Goal: Communication & Community: Ask a question

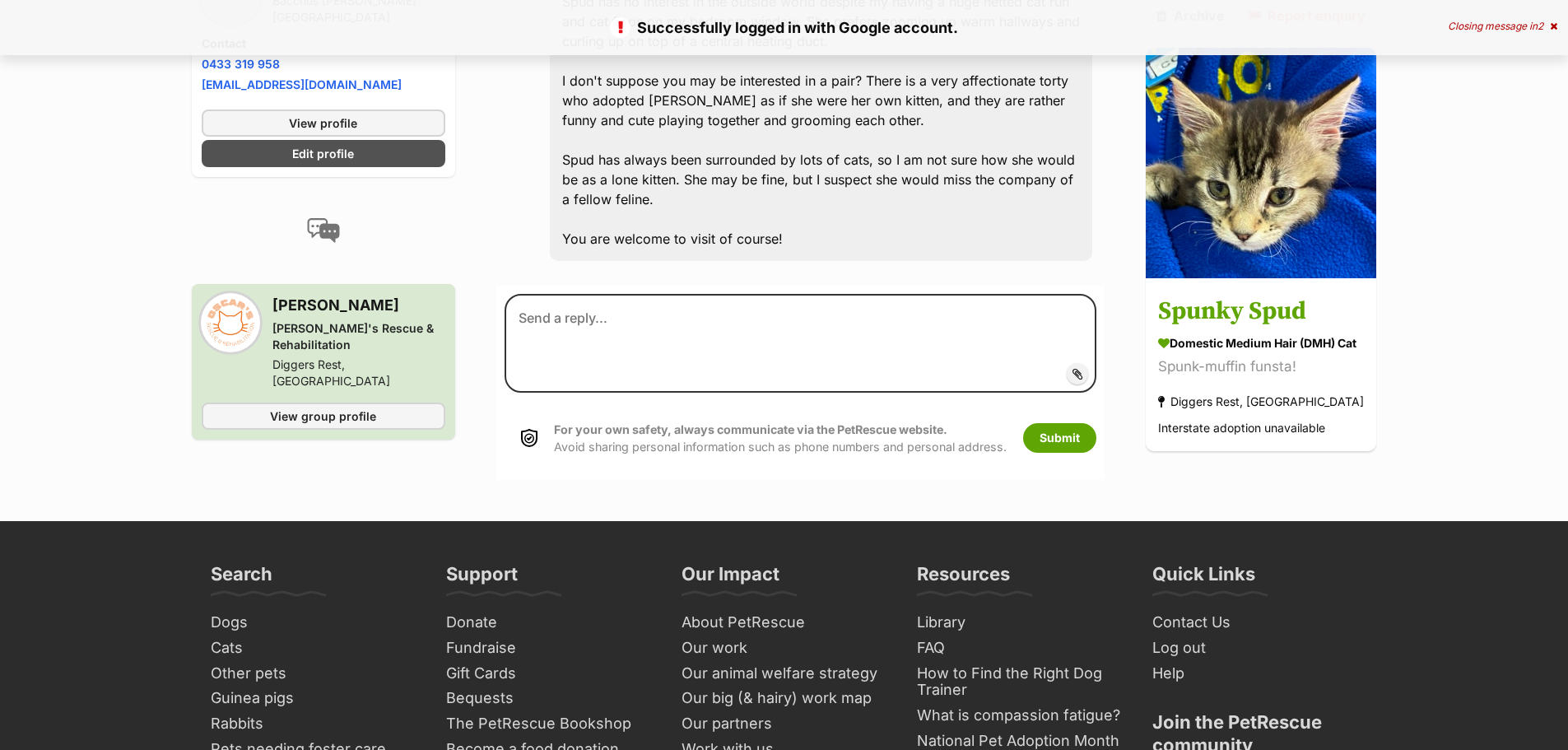
scroll to position [1417, 0]
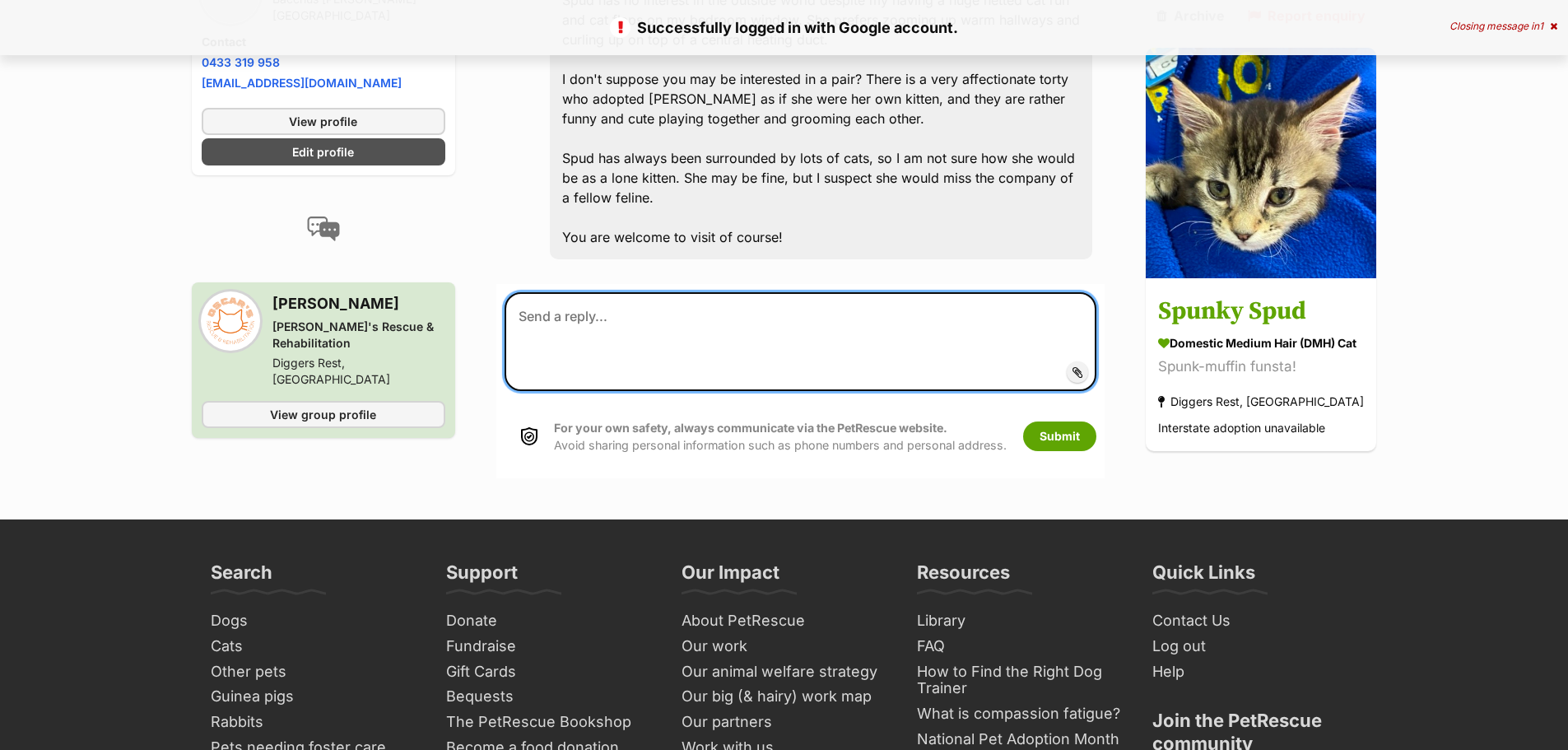
click at [633, 292] on textarea at bounding box center [801, 341] width 593 height 99
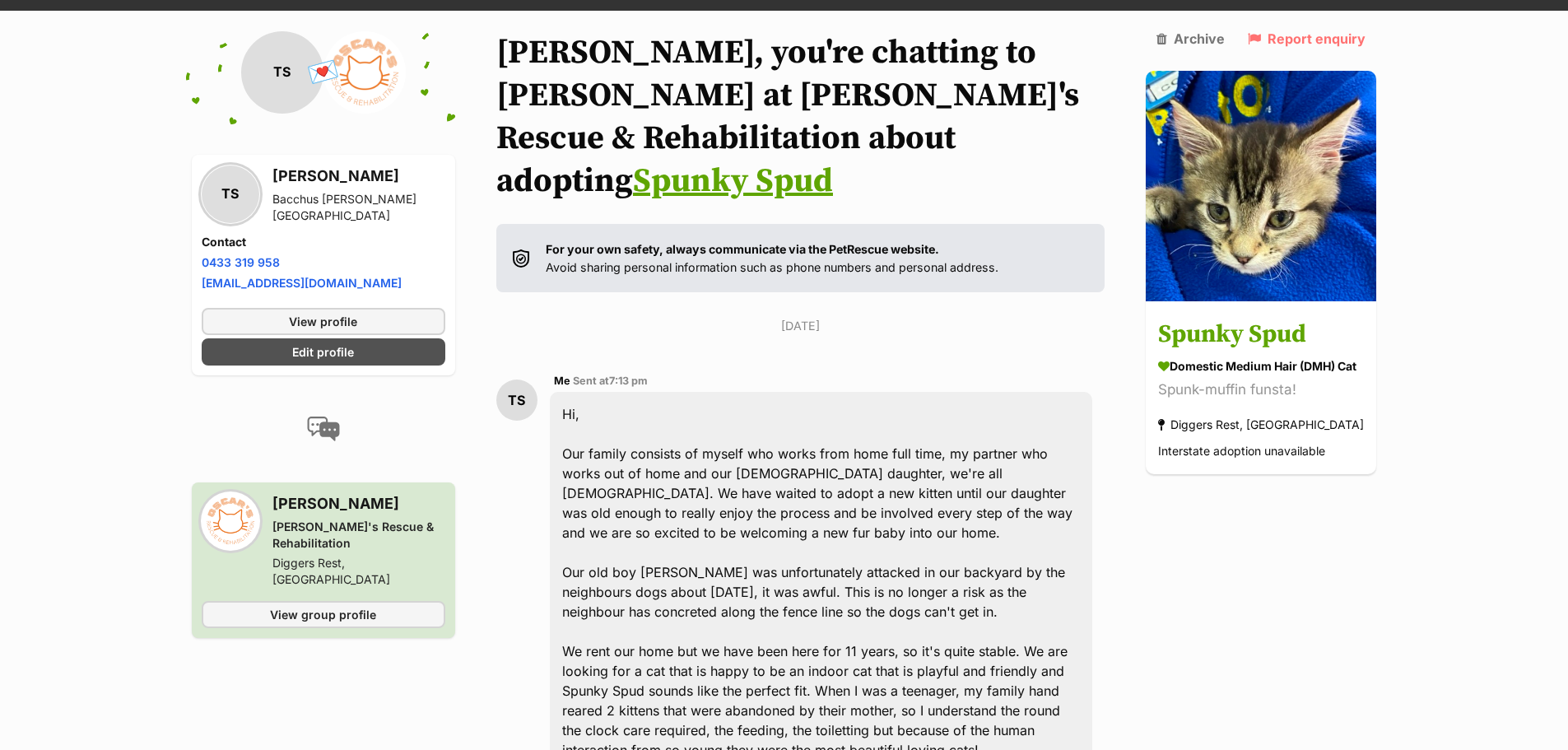
scroll to position [0, 0]
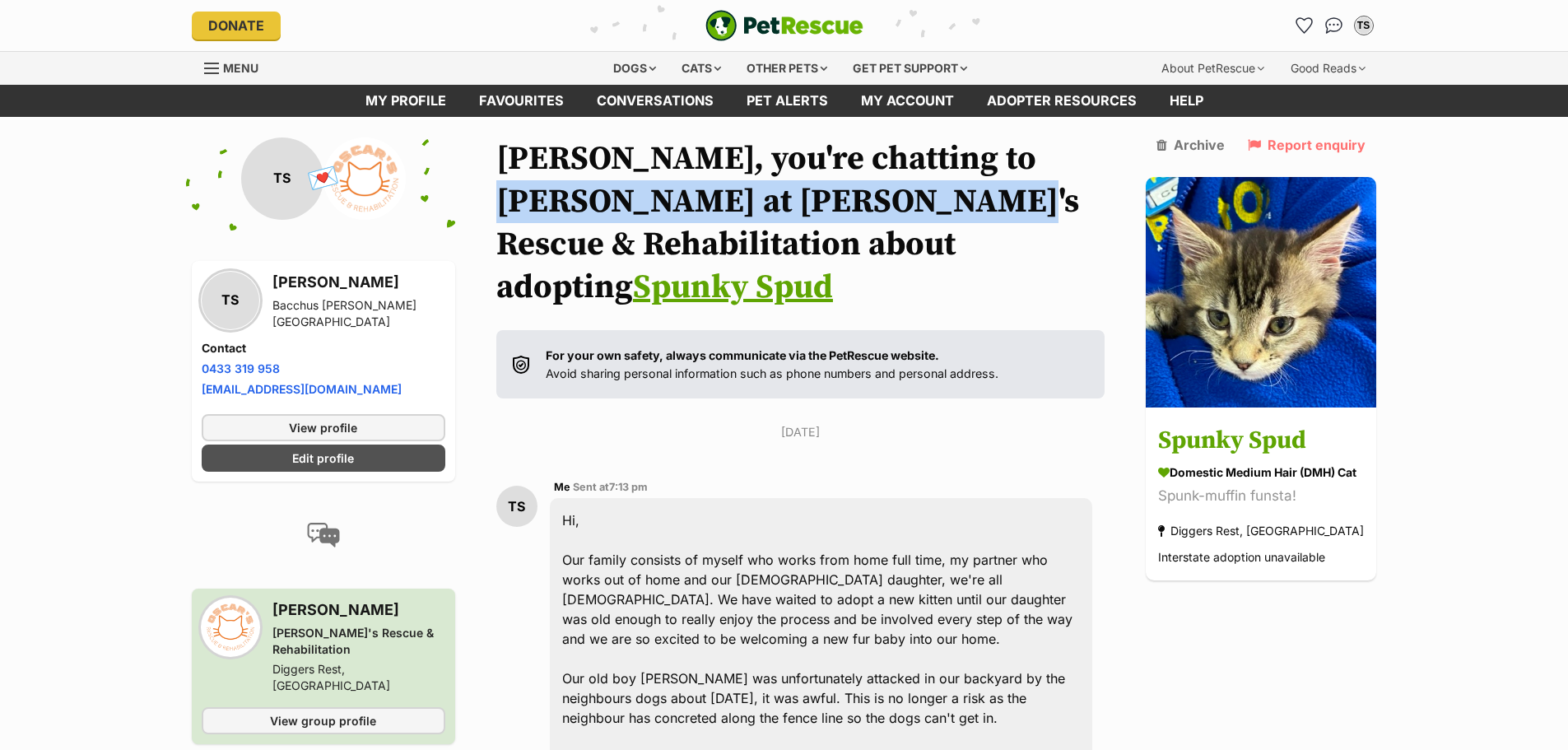
drag, startPoint x: 974, startPoint y: 157, endPoint x: 861, endPoint y: 211, distance: 125.2
click at [861, 211] on h1 "Tania, you're chatting to Dan at Oscar's Rescue & Rehabilitation about adopting…" at bounding box center [801, 222] width 609 height 171
copy h1 "[PERSON_NAME]'s Rescue & Rehabilitation"
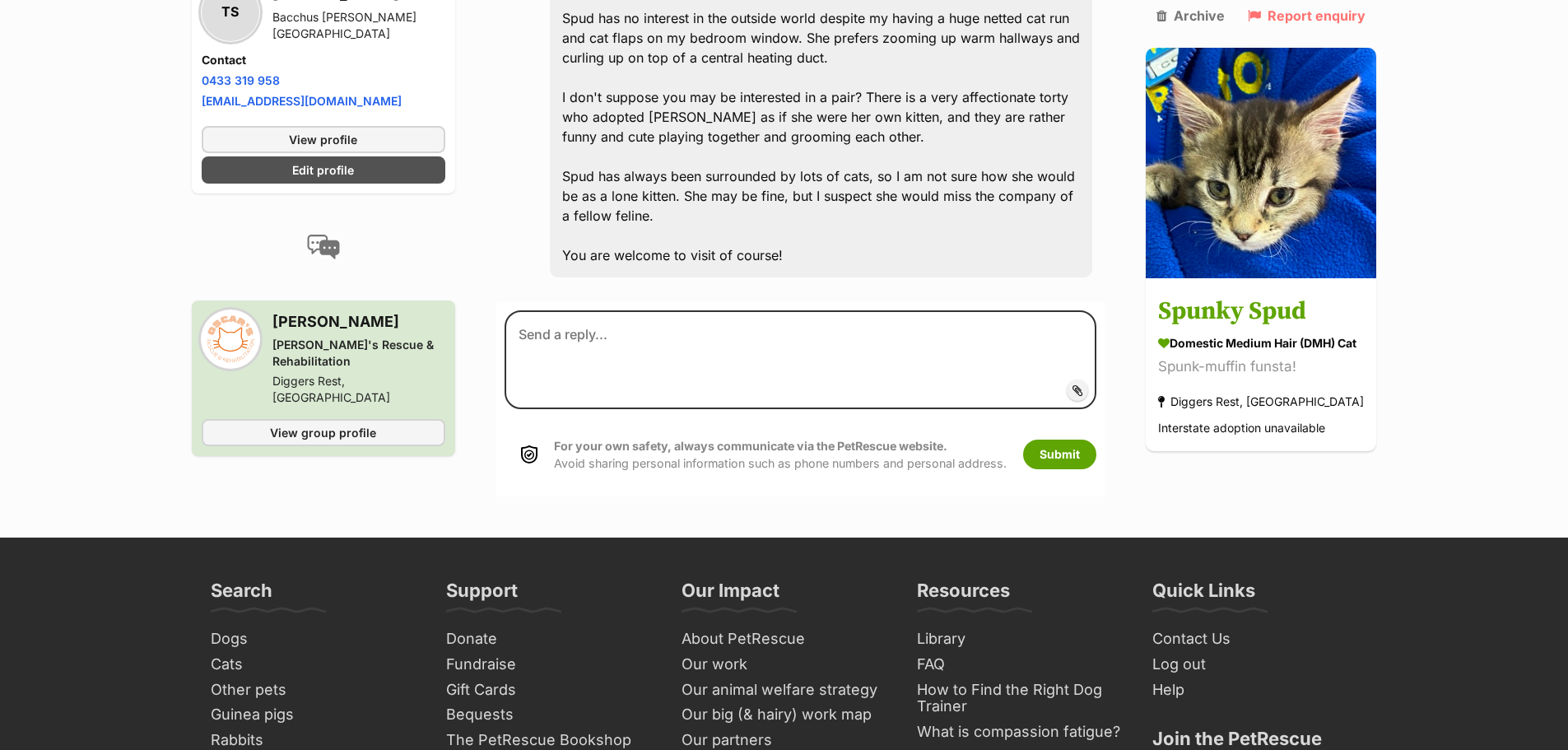
scroll to position [1069, 0]
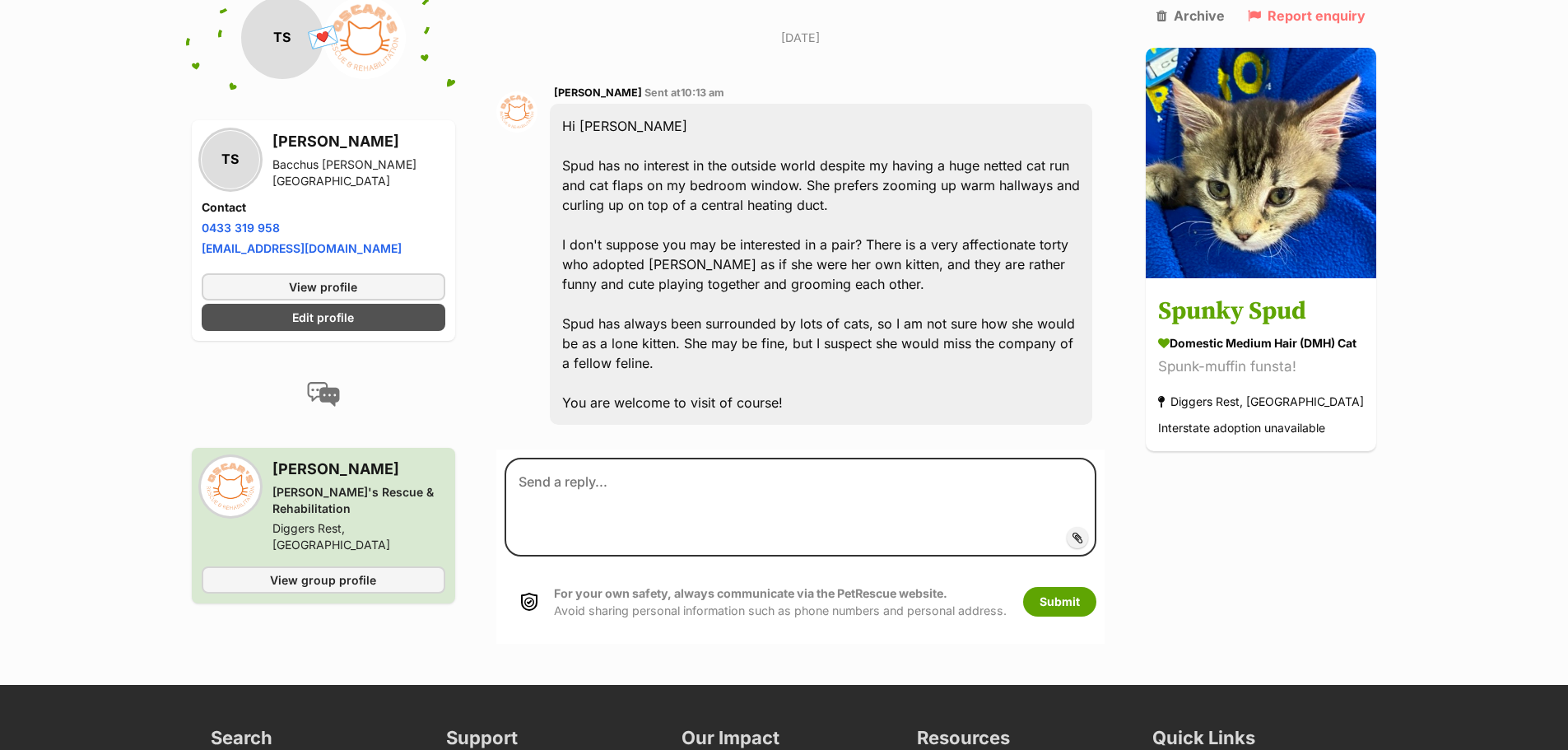
scroll to position [1253, 0]
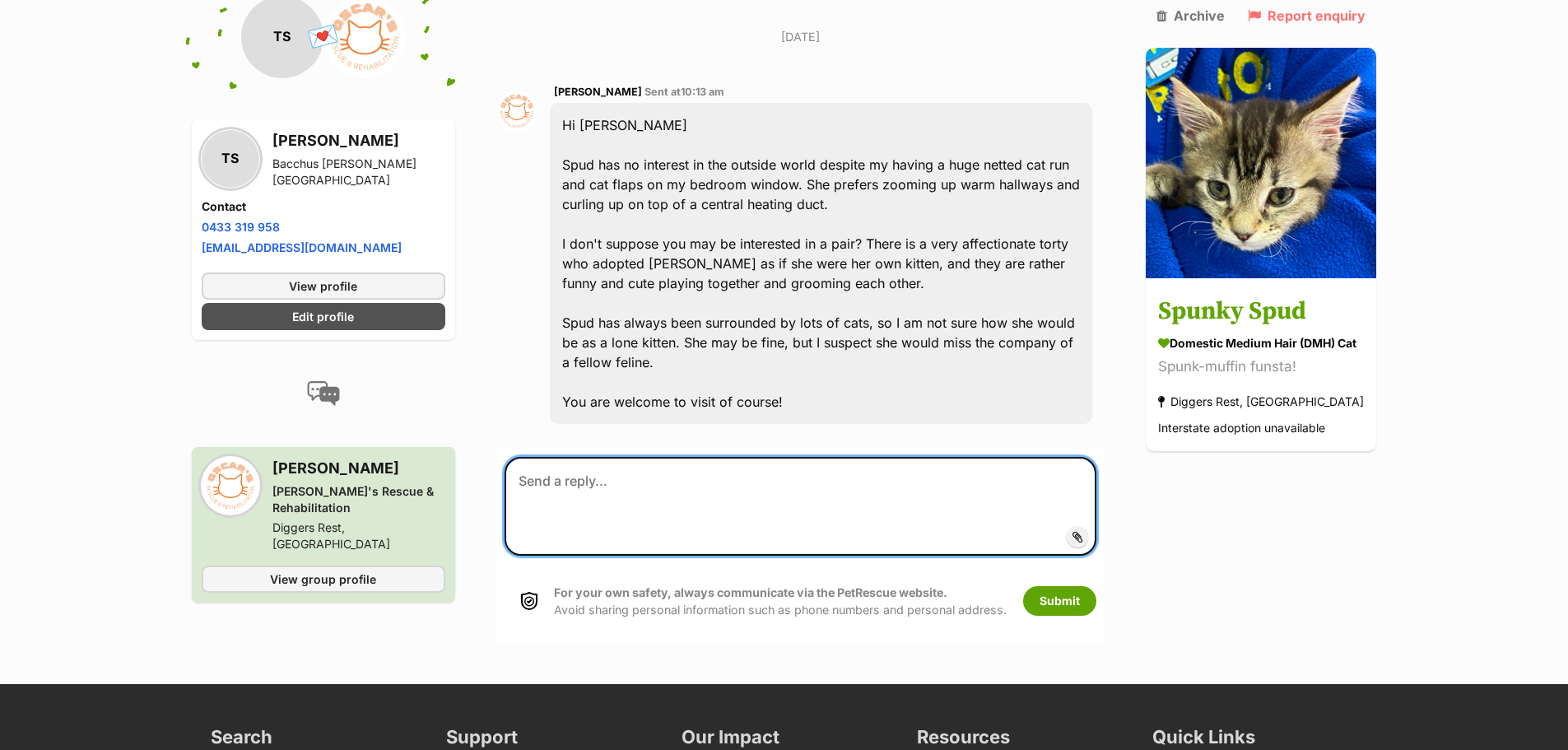
click at [593, 456] on textarea at bounding box center [801, 505] width 593 height 99
type textarea "W"
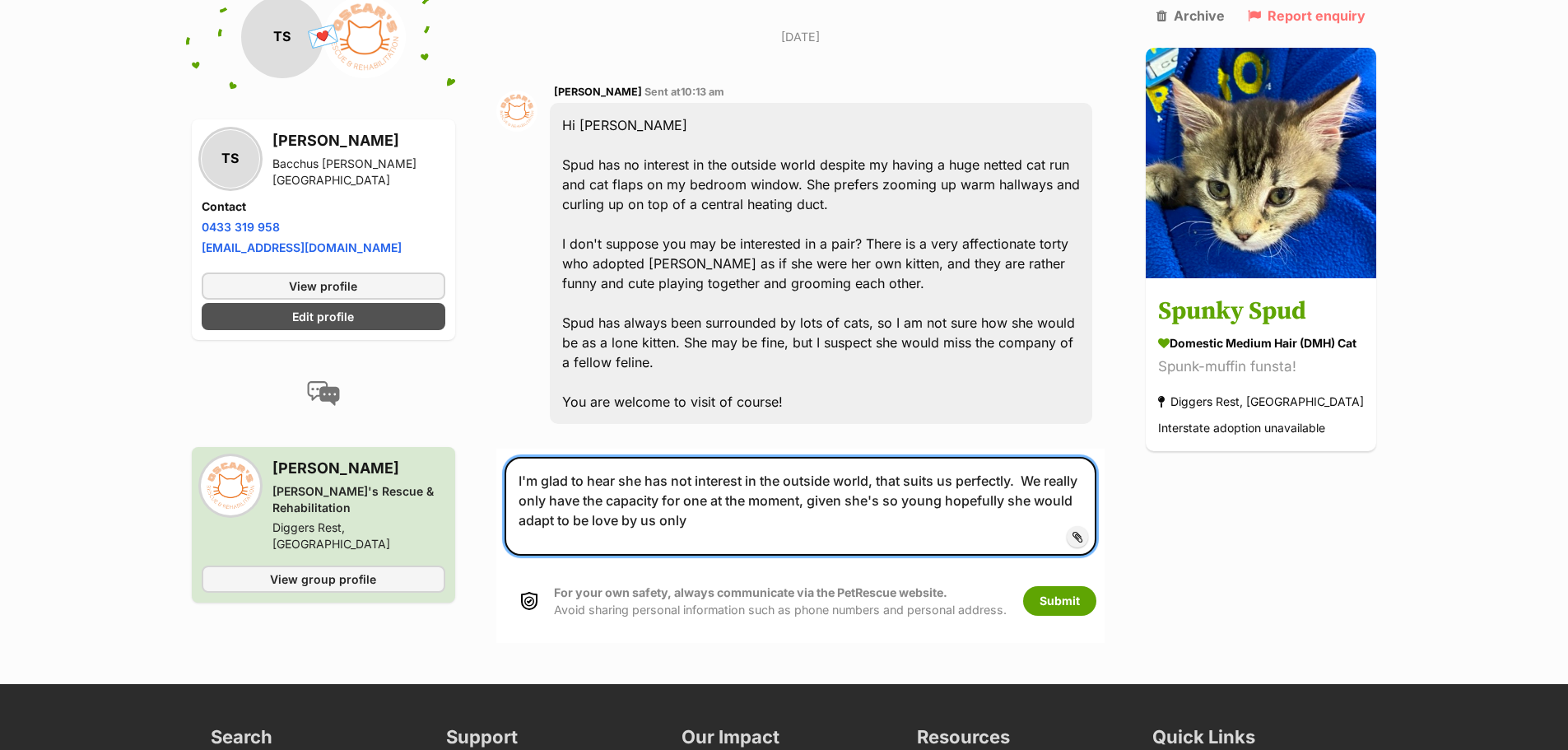
click at [741, 456] on textarea "I'm glad to hear she has not interest in the outside world, that suits us perfe…" at bounding box center [801, 505] width 593 height 99
drag, startPoint x: 659, startPoint y: 480, endPoint x: 675, endPoint y: 477, distance: 16.3
click at [659, 480] on textarea "I'm glad to hear she has not interested in the outside world, that suits us per…" at bounding box center [801, 505] width 593 height 99
click at [751, 476] on textarea "I'm glad to hear she has not interested in the outside world, that suits us per…" at bounding box center [801, 505] width 593 height 99
drag, startPoint x: 927, startPoint y: 457, endPoint x: 939, endPoint y: 456, distance: 12.0
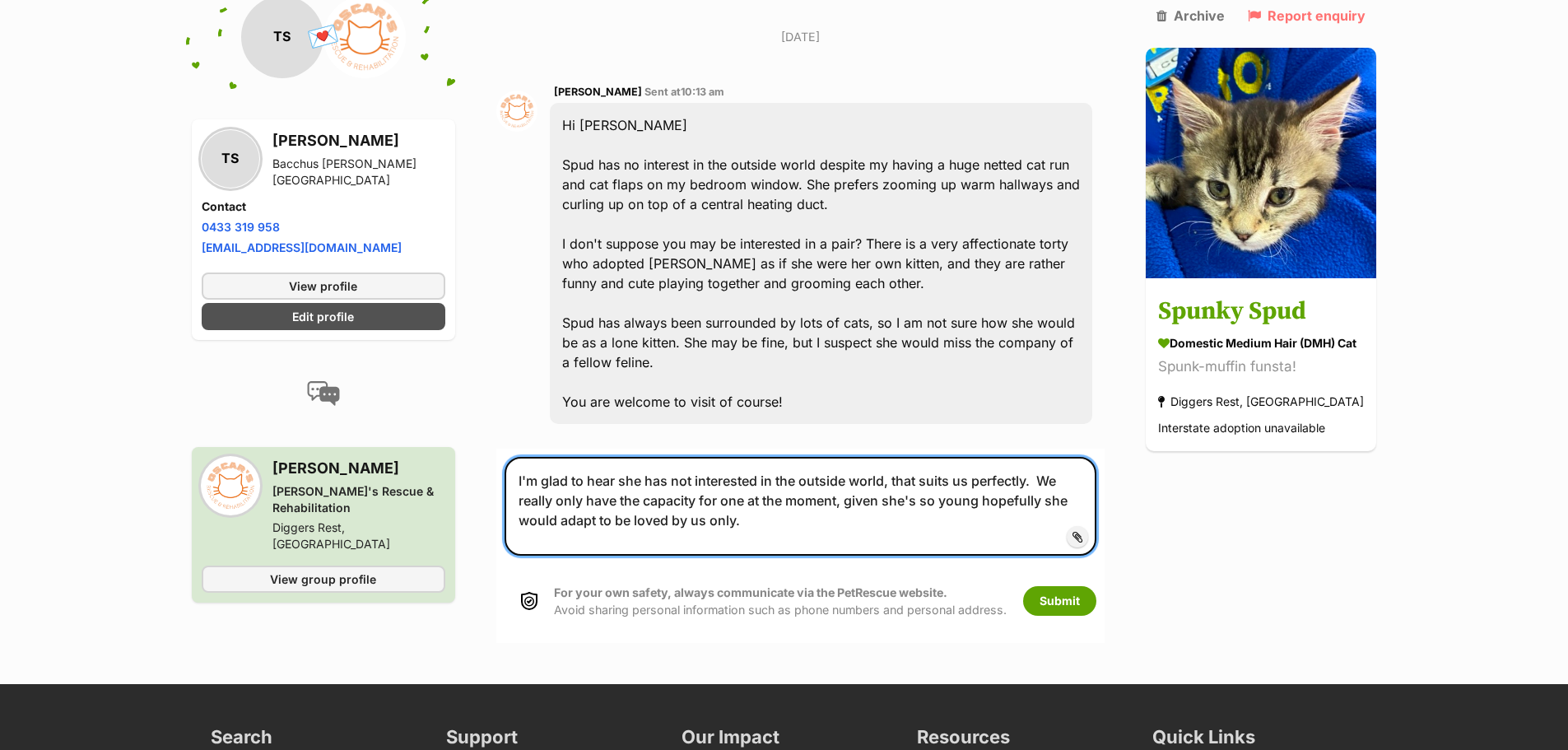
click at [939, 456] on textarea "I'm glad to hear she has not interested in the outside world, that suits us per…" at bounding box center [801, 505] width 593 height 99
click at [633, 473] on textarea "I'm glad to hear she has not interested in the outside world, that suits us per…" at bounding box center [801, 505] width 593 height 99
drag, startPoint x: 644, startPoint y: 437, endPoint x: 691, endPoint y: 441, distance: 47.2
click at [691, 456] on textarea "I'm glad to hear she has not interested in the outside world, that suits us per…" at bounding box center [801, 505] width 593 height 99
drag, startPoint x: 993, startPoint y: 434, endPoint x: 994, endPoint y: 446, distance: 12.0
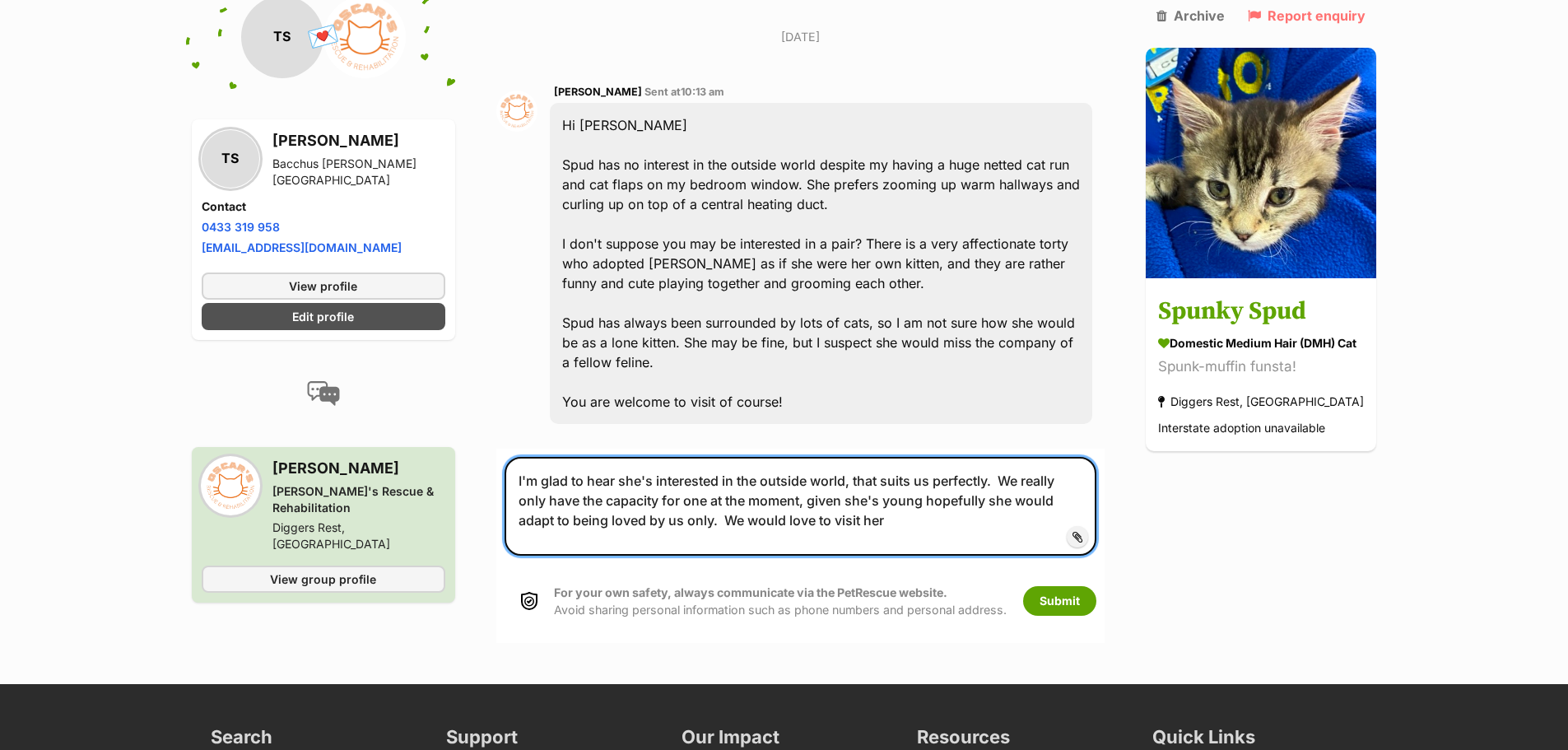
click at [993, 456] on textarea "I'm glad to hear she's interested in the outside world, that suits us perfectly…" at bounding box center [801, 505] width 593 height 99
click at [847, 478] on textarea "I'm glad to hear she's interested in the outside world, that suits us perfectly…" at bounding box center [801, 505] width 593 height 99
click at [1038, 477] on textarea "I'm glad to hear she's interested in the outside world, that suits us perfectly…" at bounding box center [801, 505] width 593 height 99
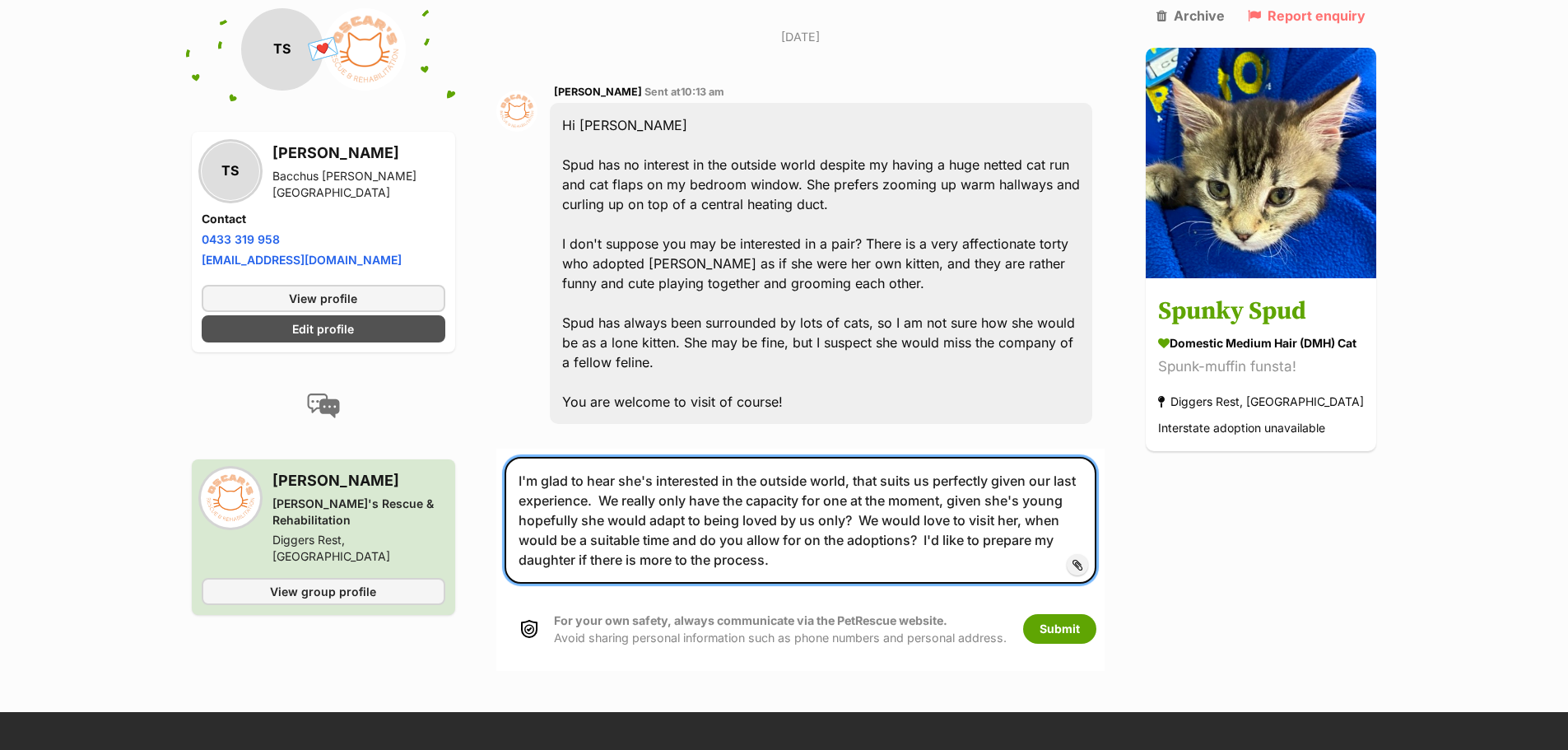
click at [924, 492] on textarea "I'm glad to hear she's interested in the outside world, that suits us perfectly…" at bounding box center [801, 520] width 593 height 126
click at [792, 519] on textarea "I'm glad to hear she's interested in the outside world, that suits us perfectly…" at bounding box center [801, 520] width 593 height 126
click at [843, 494] on textarea "I'm glad to hear she's interested in the outside world, that suits us perfectly…" at bounding box center [801, 520] width 593 height 126
click at [774, 516] on textarea "I'm glad to hear she's interested in the outside world, that suits us perfectly…" at bounding box center [801, 520] width 593 height 126
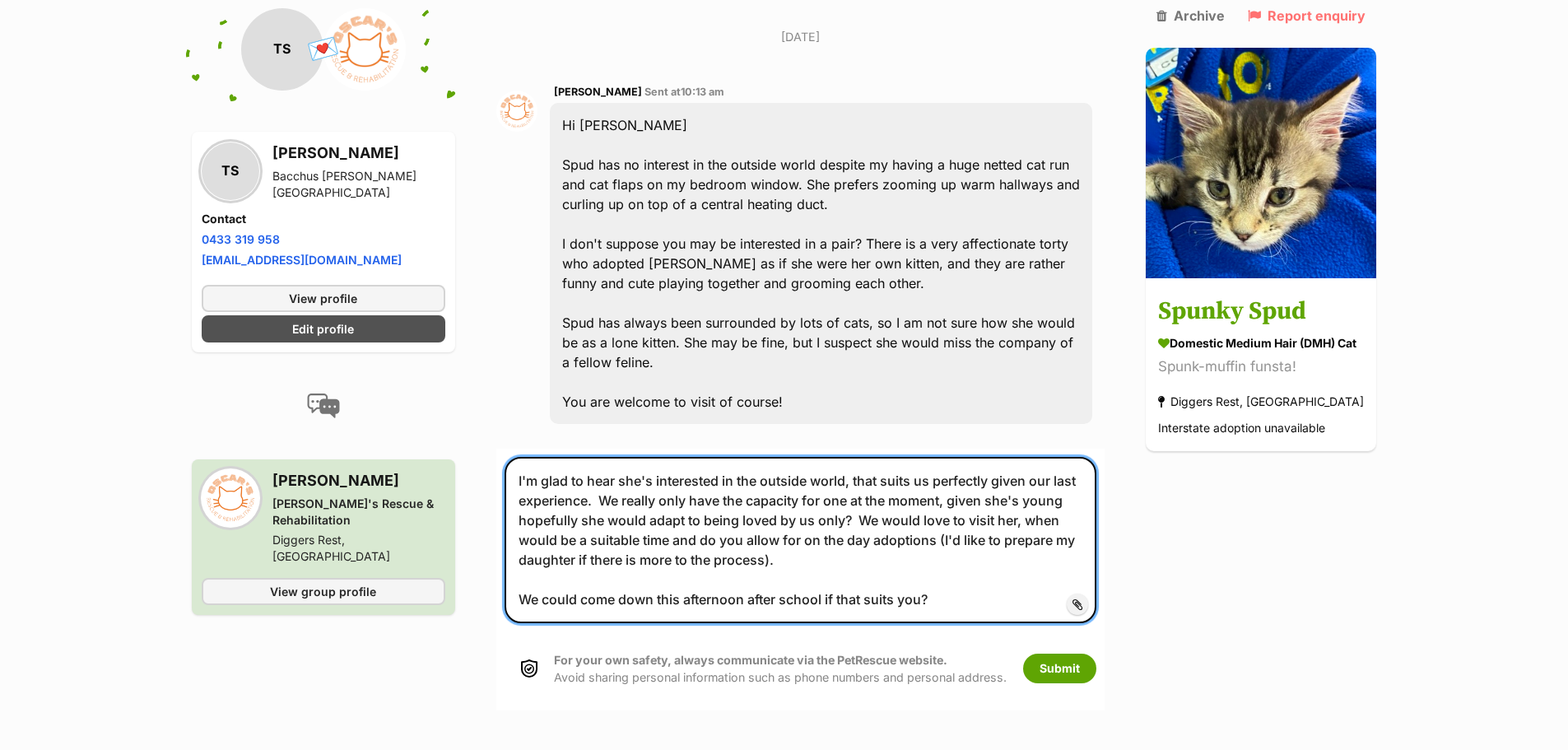
click at [938, 497] on textarea "I'm glad to hear she's interested in the outside world, that suits us perfectly…" at bounding box center [801, 539] width 593 height 166
click at [1043, 500] on textarea "I'm glad to hear she's interested in the outside world, that suits us perfectly…" at bounding box center [801, 539] width 593 height 166
click at [861, 517] on textarea "I'm glad to hear she's interested in the outside world, that suits us perfectly…" at bounding box center [801, 539] width 593 height 166
click at [653, 456] on textarea "I'm glad to hear she's interested in the outside world, that suits us perfectly…" at bounding box center [801, 539] width 593 height 166
click at [629, 456] on textarea "I'm glad to hear she's not interested in the outside world, that suits us perfe…" at bounding box center [801, 539] width 593 height 166
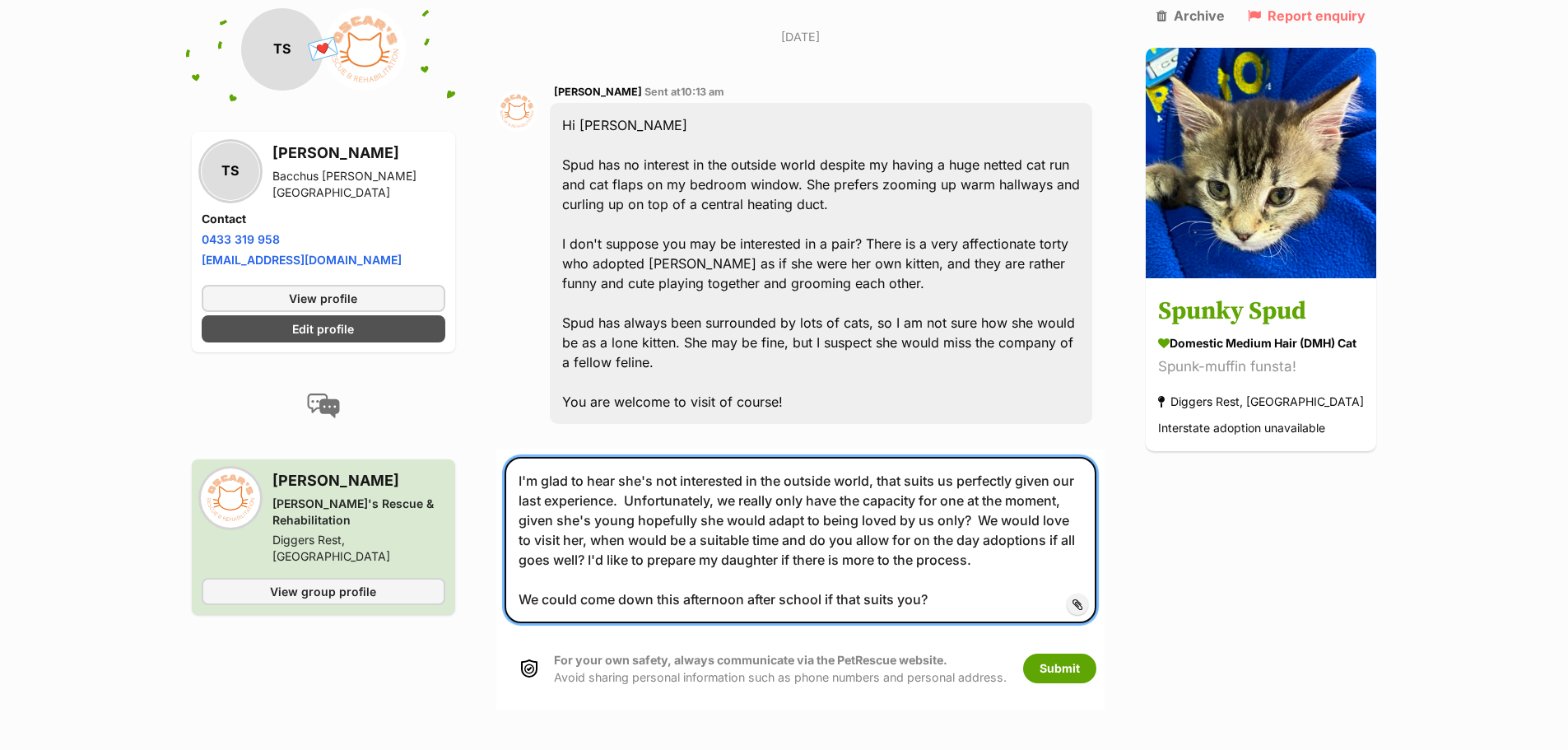
click at [896, 470] on textarea "I'm glad to hear she's not interested in the outside world, that suits us perfe…" at bounding box center [801, 539] width 593 height 166
drag, startPoint x: 1018, startPoint y: 433, endPoint x: 618, endPoint y: 461, distance: 401.0
click at [618, 461] on textarea "I'm glad to hear she's not interested in the outside world, that suits us perfe…" at bounding box center [801, 539] width 593 height 166
type textarea "I'm glad to hear she's not interested in the outside world, that suits us perfe…"
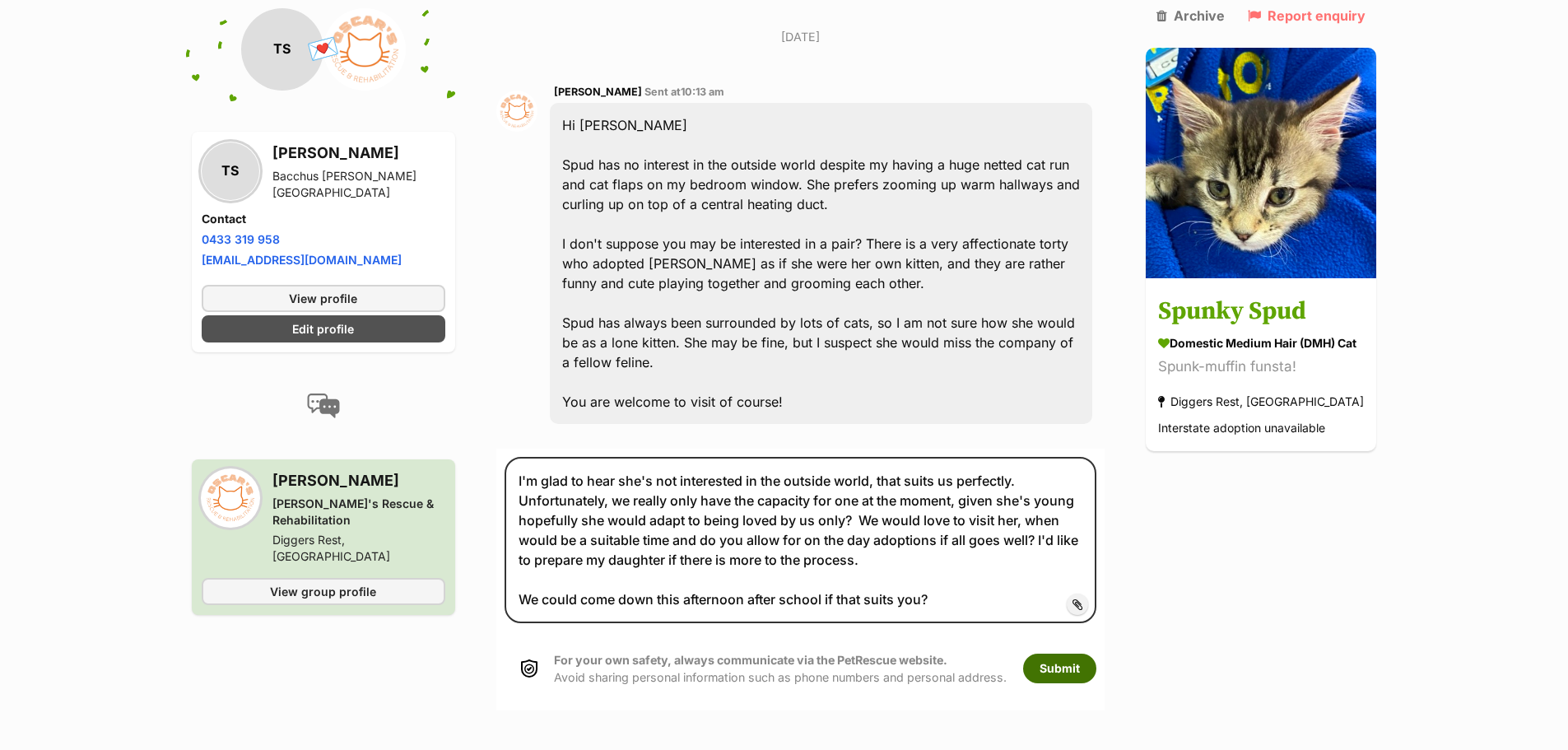
click at [1050, 653] on button "Submit" at bounding box center [1060, 667] width 73 height 29
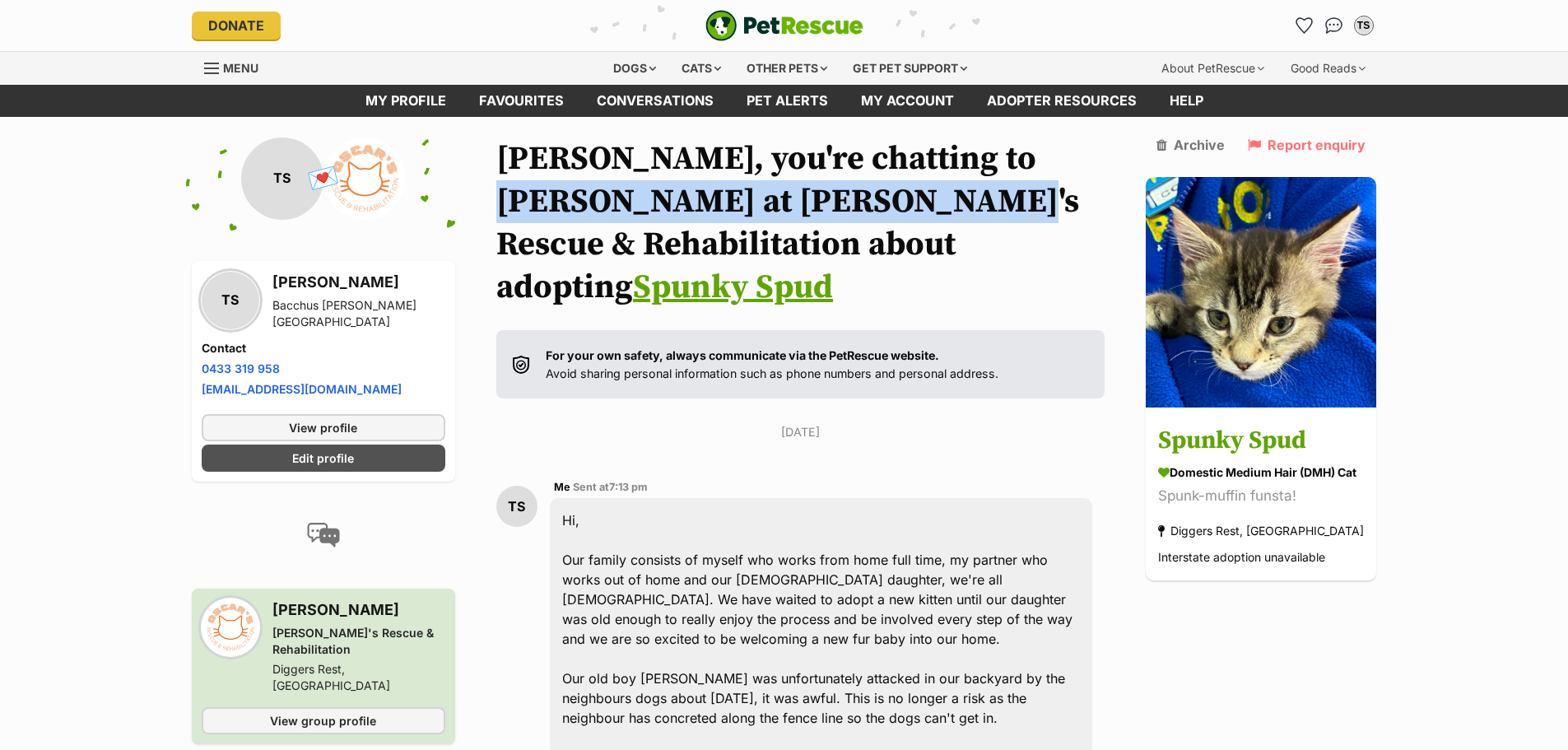
drag, startPoint x: 982, startPoint y: 153, endPoint x: 861, endPoint y: 197, distance: 128.8
click at [861, 197] on h1 "Tania, you're chatting to Dan at Oscar's Rescue & Rehabilitation about adopting…" at bounding box center [801, 222] width 609 height 171
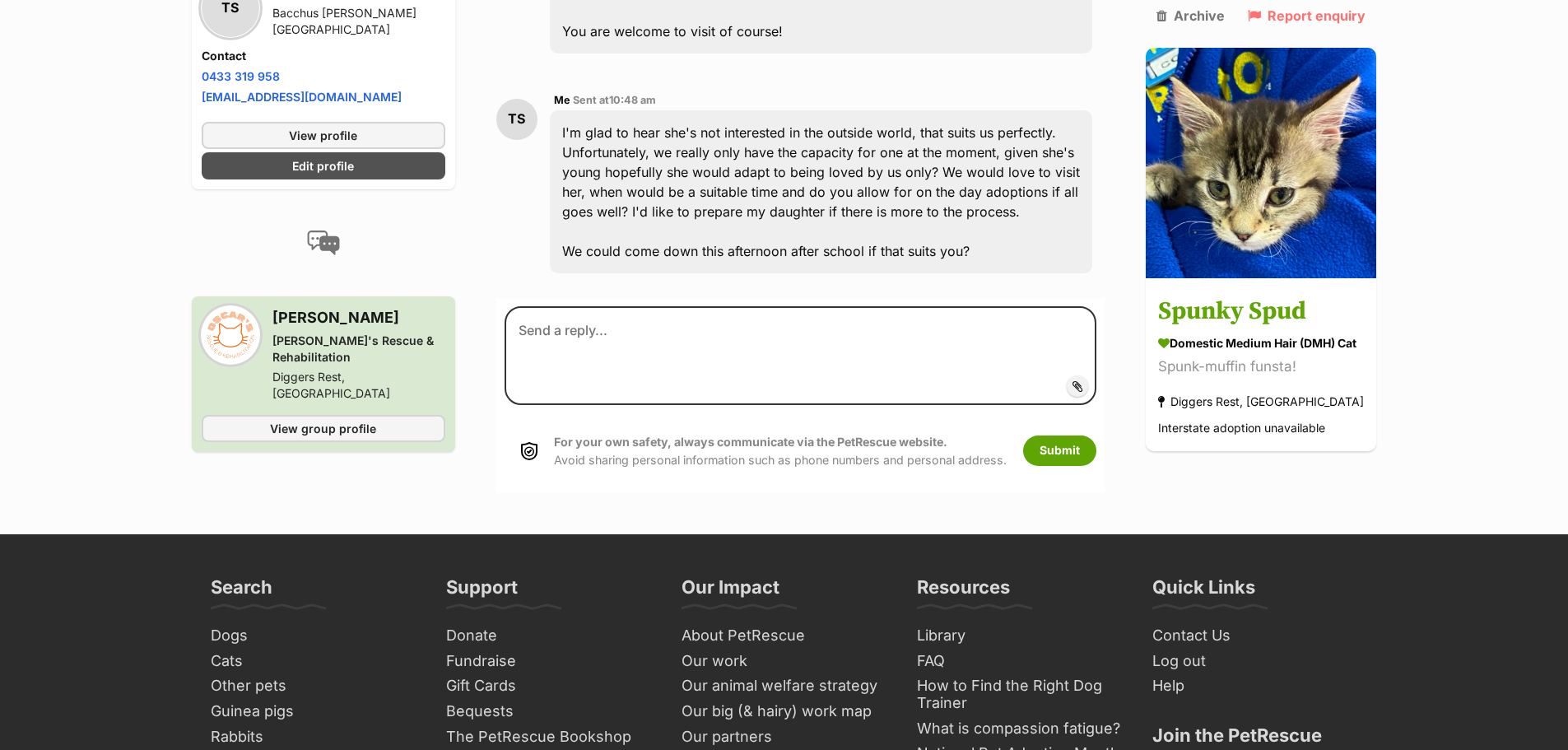
scroll to position [1646, 0]
